Goal: Task Accomplishment & Management: Manage account settings

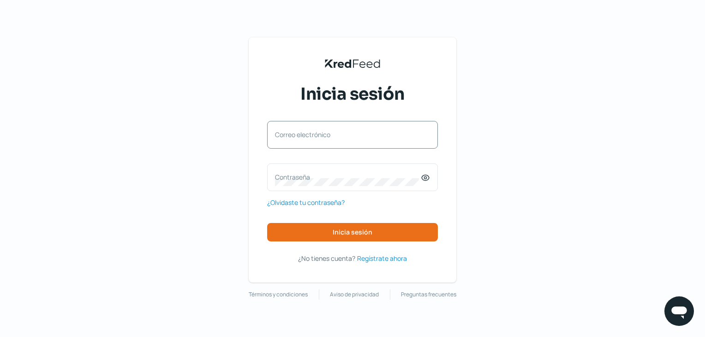
click at [345, 135] on label "Correo electrónico" at bounding box center [348, 134] width 146 height 9
click at [345, 135] on input "Correo electrónico" at bounding box center [352, 139] width 155 height 8
click at [321, 134] on div "Correo electrónico" at bounding box center [352, 135] width 171 height 28
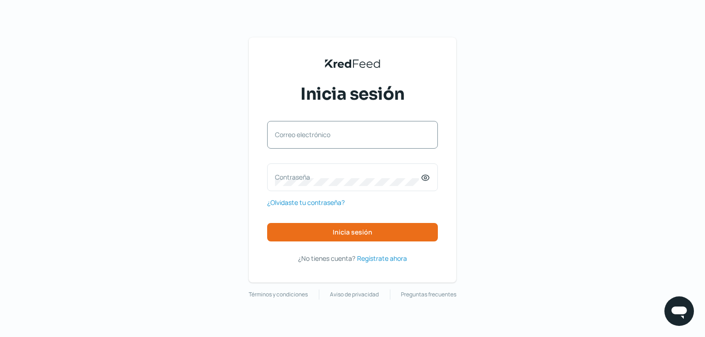
click at [321, 134] on label "Correo electrónico" at bounding box center [348, 134] width 146 height 9
click at [321, 135] on input "Correo electrónico" at bounding box center [352, 139] width 155 height 8
click at [321, 134] on label "Correo electrónico" at bounding box center [348, 134] width 146 height 9
click at [321, 135] on input "Correo electrónico" at bounding box center [352, 139] width 155 height 8
click at [329, 140] on input "Correo electrónico" at bounding box center [352, 139] width 155 height 8
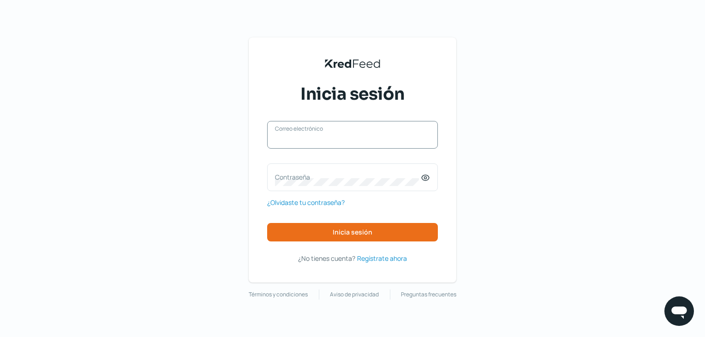
type input "[EMAIL_ADDRESS][DOMAIN_NAME]"
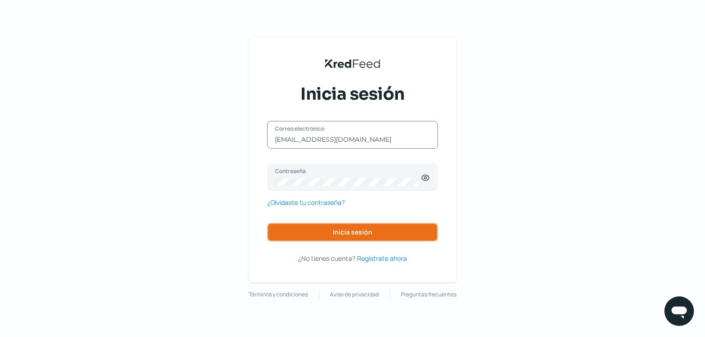
click at [358, 229] on span "Inicia sesión" at bounding box center [353, 232] width 40 height 6
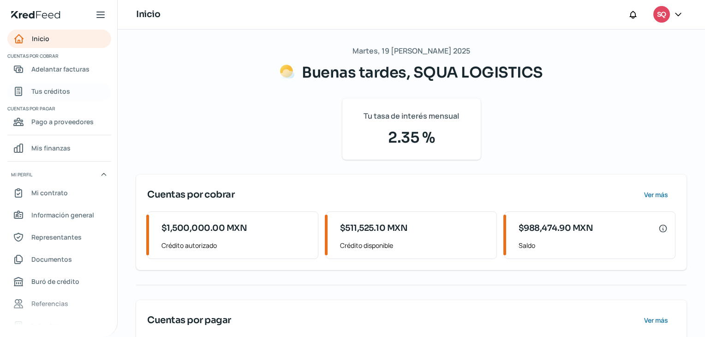
click at [57, 89] on span "Tus créditos" at bounding box center [50, 91] width 39 height 12
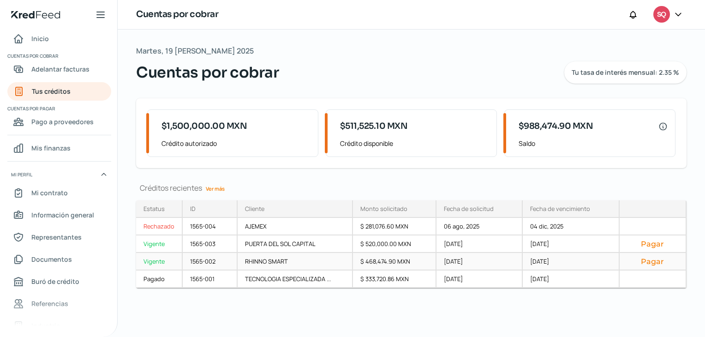
click at [654, 258] on button "Pagar" at bounding box center [652, 260] width 51 height 9
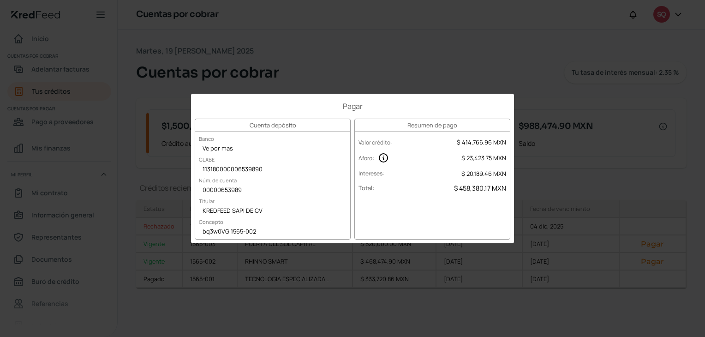
click at [309, 69] on div "Pagar Cuenta depósito Banco Ve por mas [PERSON_NAME] 113180000006539890 Núm. de…" at bounding box center [352, 168] width 705 height 337
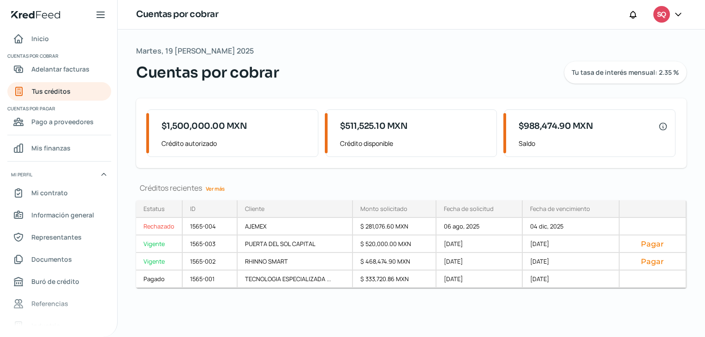
click at [670, 7] on div "SQ" at bounding box center [661, 14] width 17 height 17
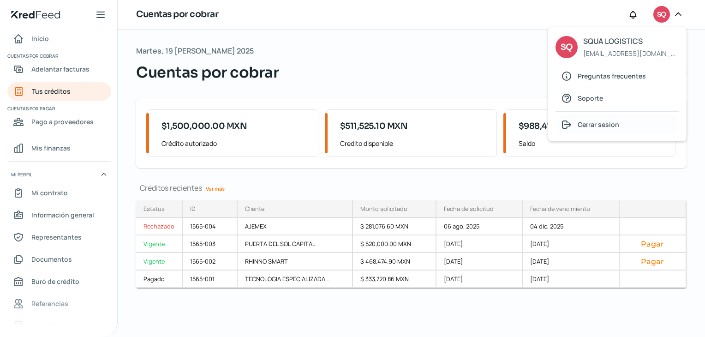
click at [586, 127] on span "Cerrar sesión" at bounding box center [598, 125] width 42 height 12
